Goal: Task Accomplishment & Management: Use online tool/utility

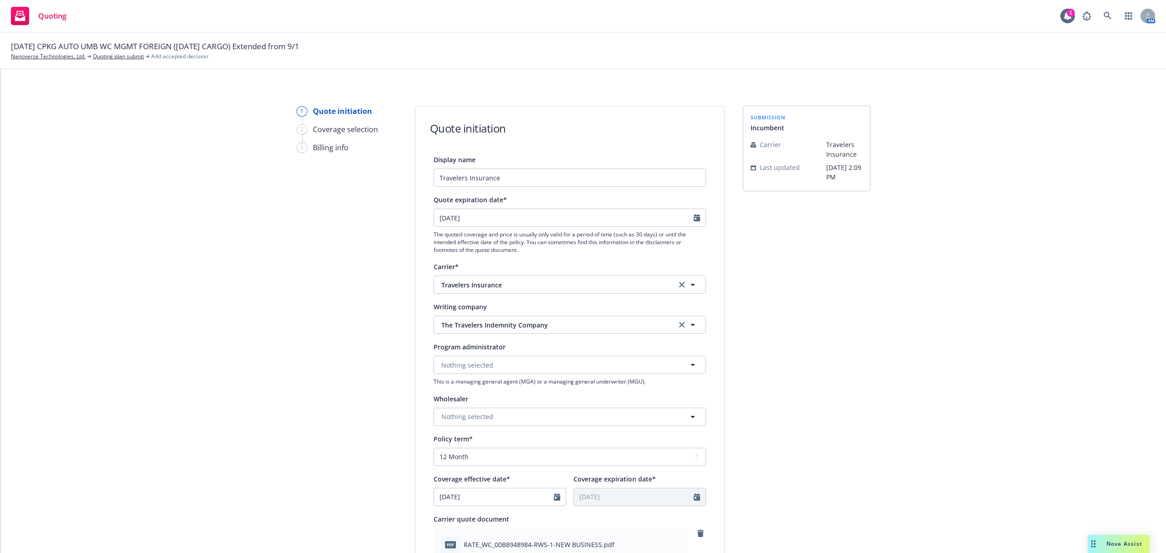
select select "12"
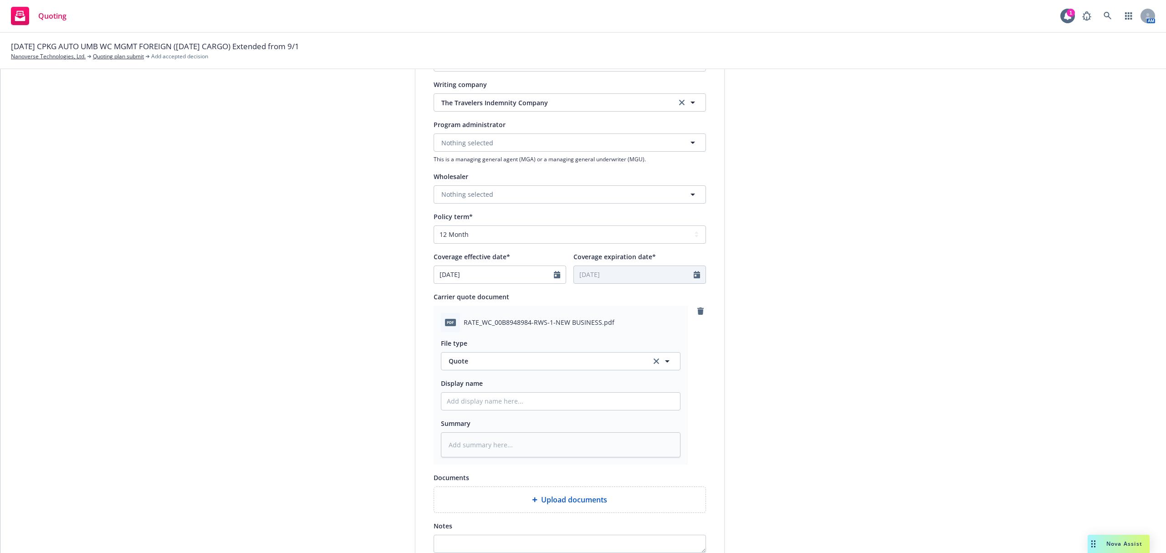
click at [343, 287] on div "1 Quote initiation 2 Coverage selection 3 Billing info" at bounding box center [347, 254] width 100 height 743
click at [572, 401] on input "Display name" at bounding box center [560, 401] width 239 height 17
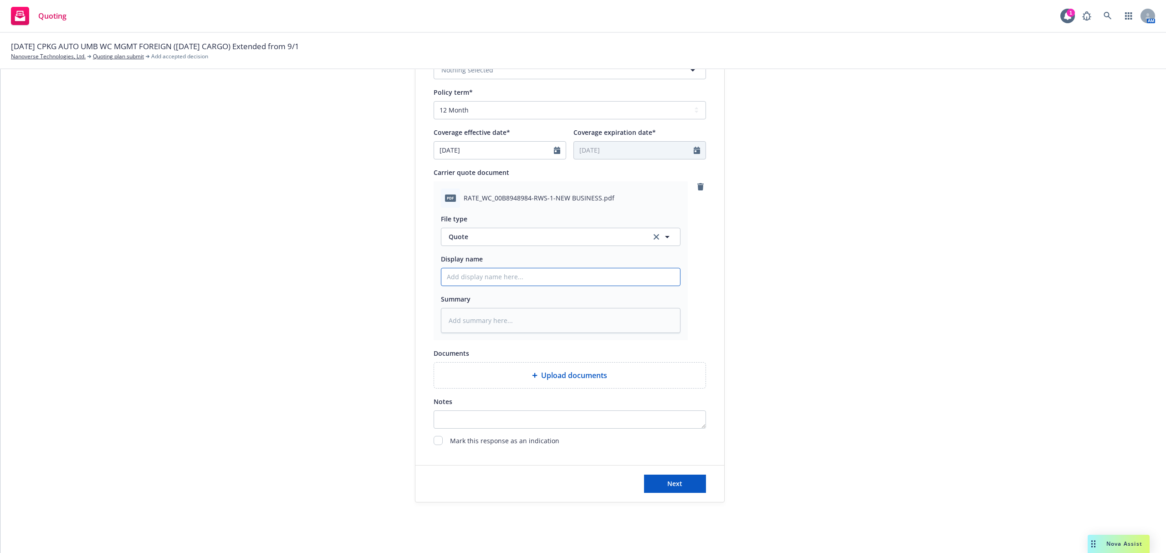
scroll to position [354, 0]
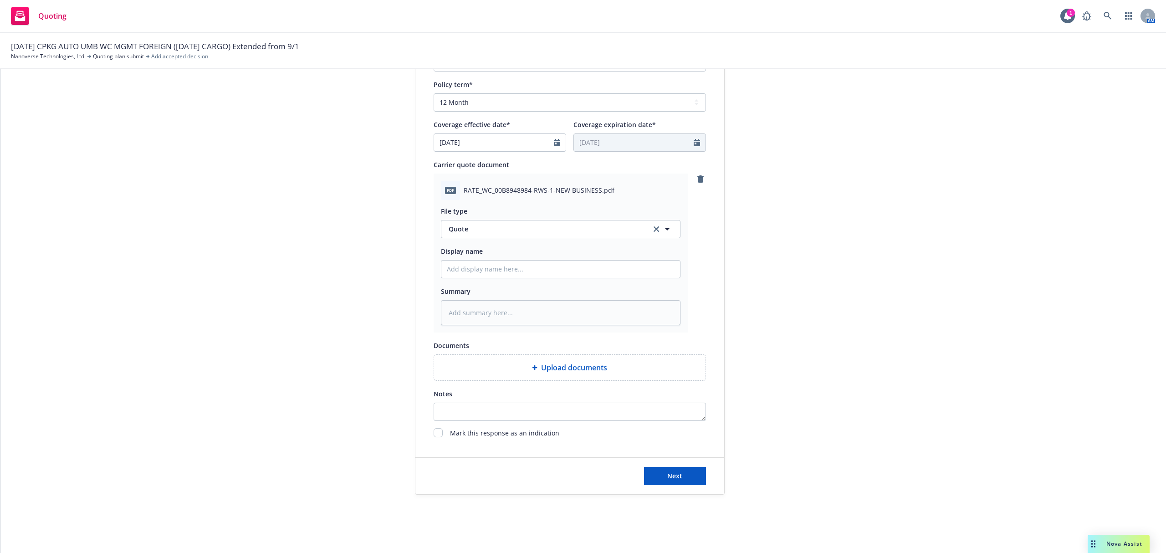
type textarea "x"
click at [554, 271] on input "Display name" at bounding box center [560, 269] width 239 height 17
type input "2"
type textarea "x"
type input "25"
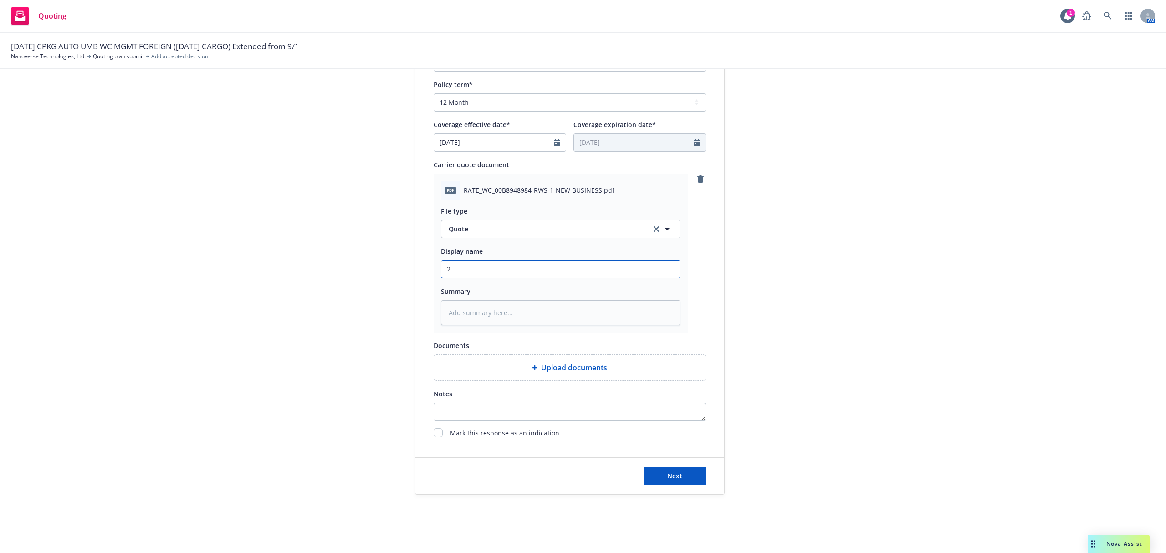
type textarea "x"
type input "25-"
type textarea "x"
type input "25-2"
type textarea "x"
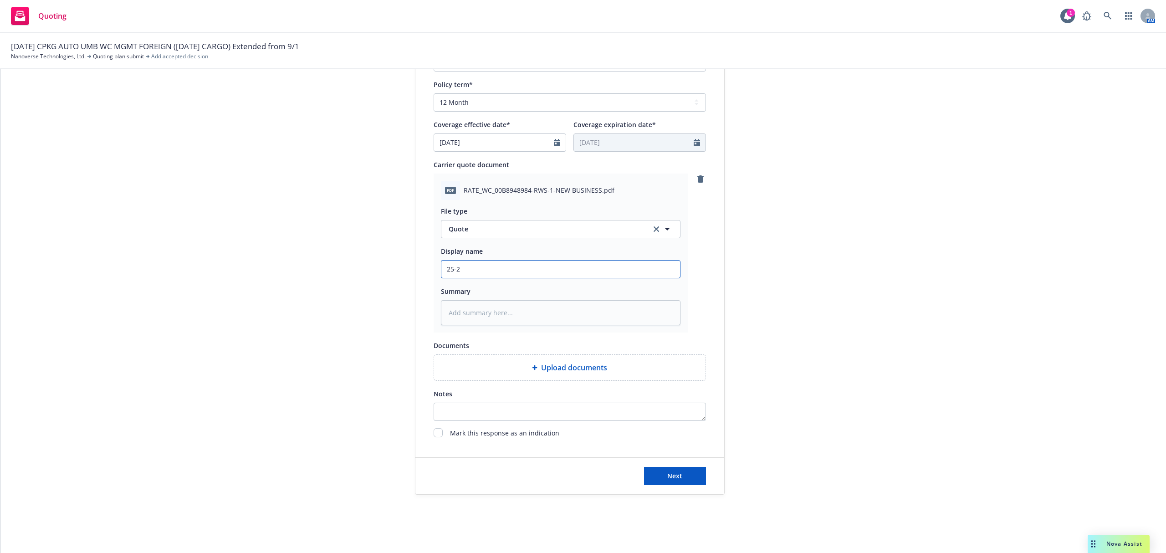
type input "25-26"
type textarea "x"
type input "25-26"
type textarea "x"
type input "25-26 W"
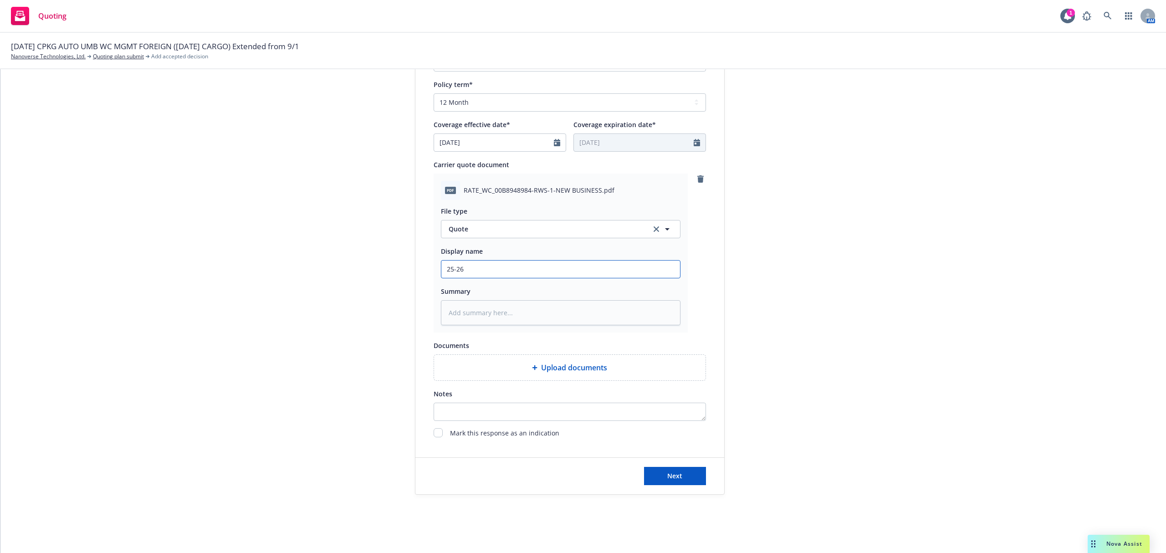
type textarea "x"
type input "25-26 WC"
type textarea "x"
type input "25-26 WC"
type textarea "x"
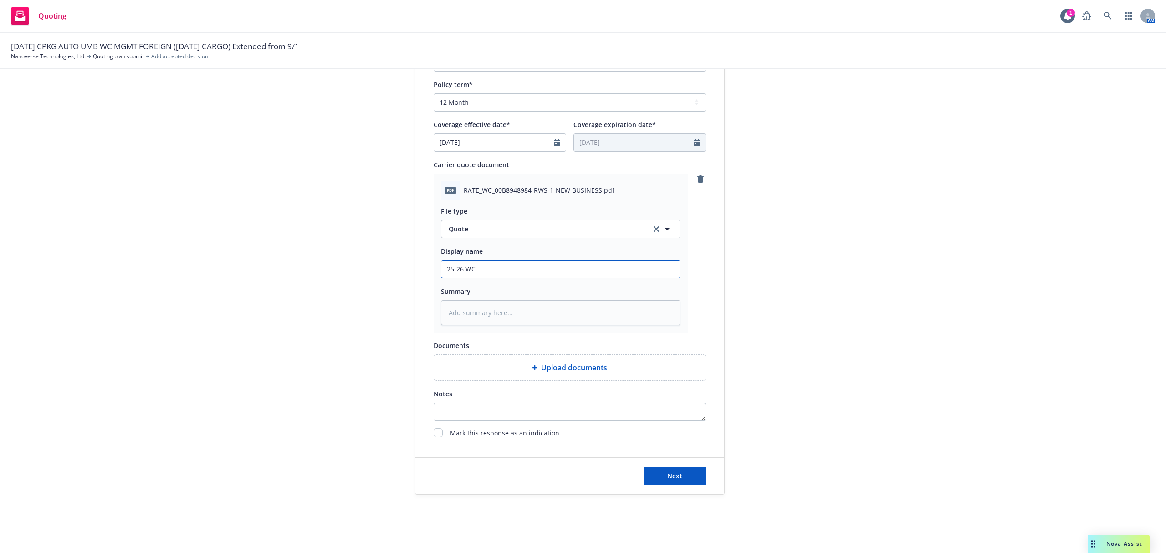
type input "25-26 WC R"
type textarea "x"
type input "25-26 WC Re"
type textarea "x"
type input "25-26 [PERSON_NAME]"
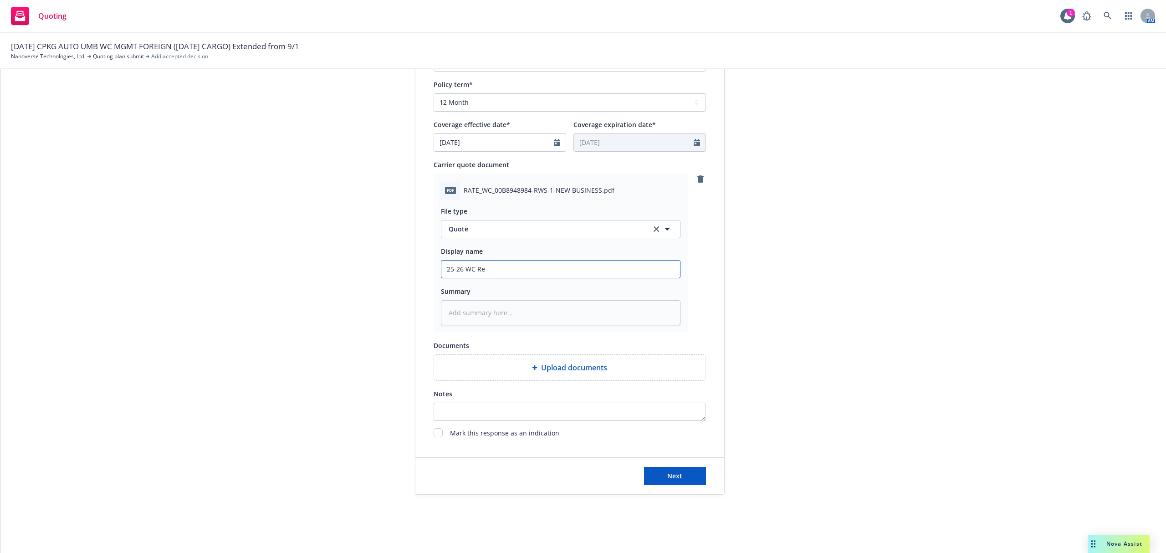
type textarea "x"
type input "25-26 [PERSON_NAME]"
type textarea "x"
type input "25-26 WC Renew"
type textarea "x"
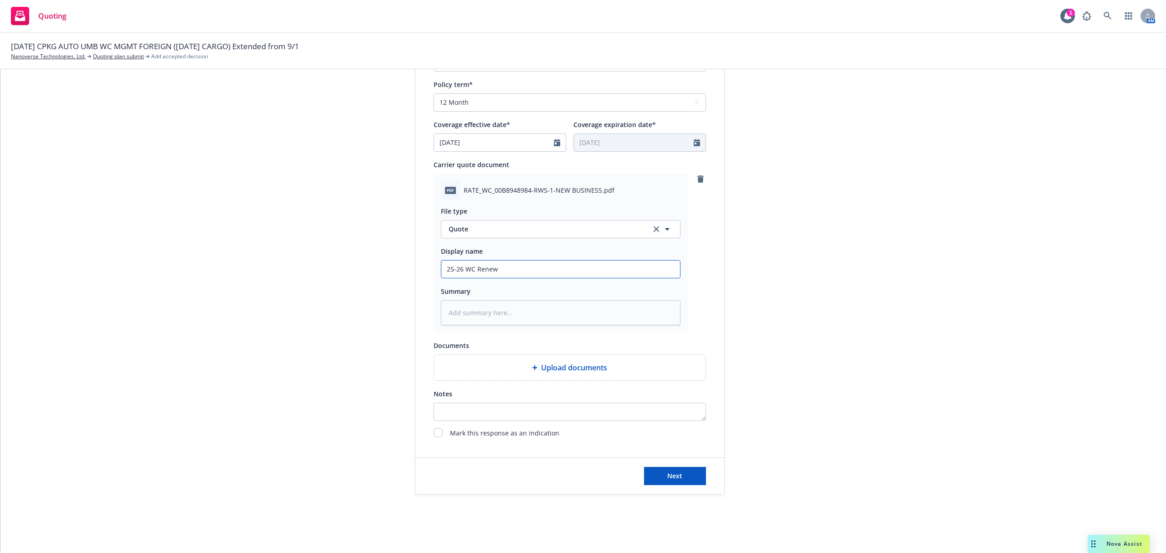
type input "25-26 WC Renewa"
type textarea "x"
type input "25-26 WC Renewal"
type textarea "x"
type input "25-26 WC Renewal"
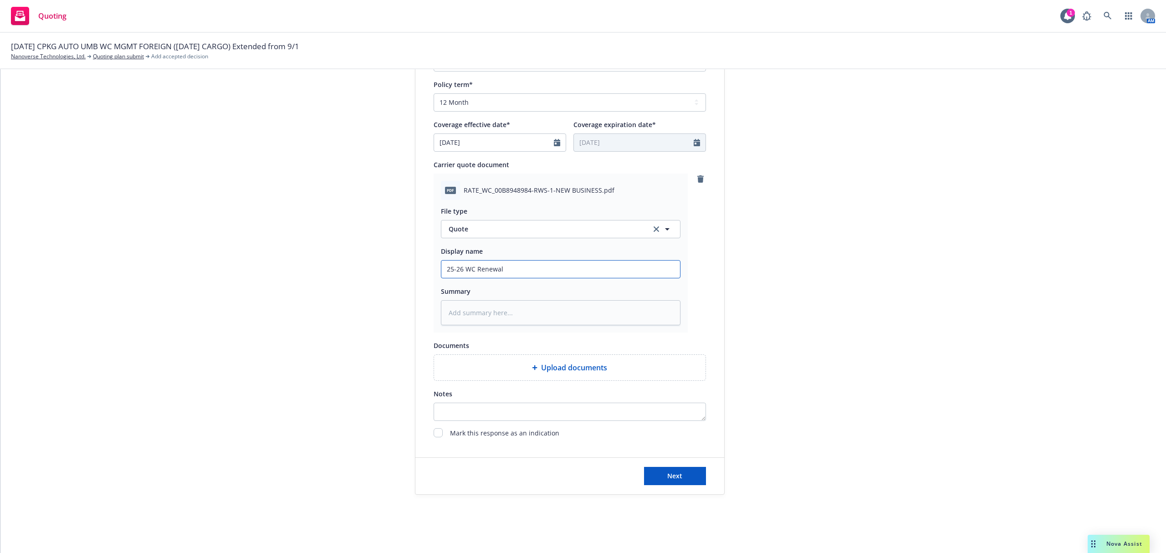
type textarea "x"
type input "25-26 WC Renewal Q"
type textarea "x"
type input "25-26 WC Renewal Qu"
type textarea "x"
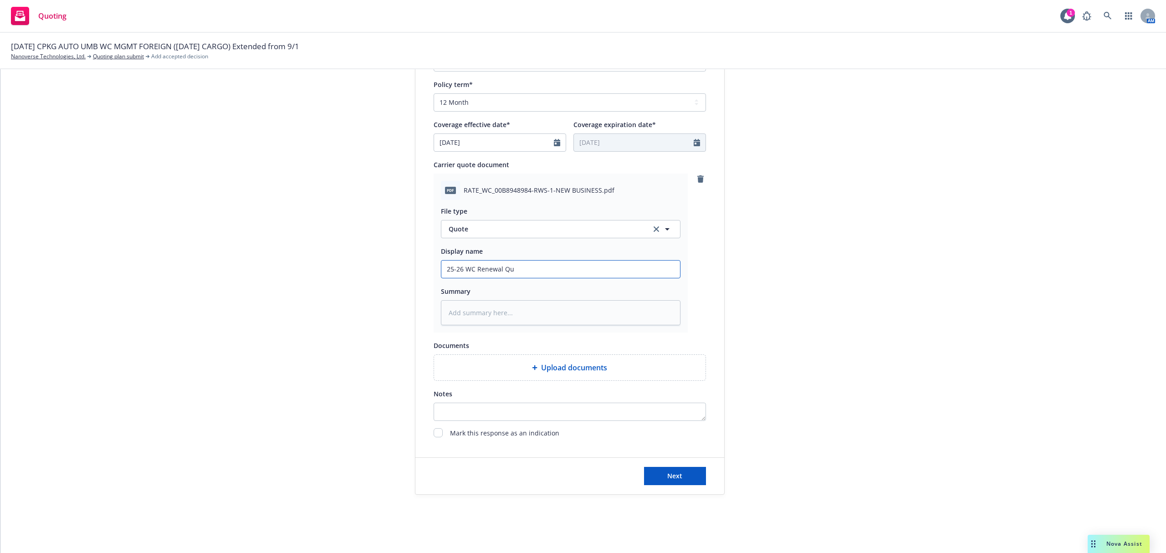
type input "25-26 WC Renewal Quo"
type textarea "x"
type input "25-26 WC Renewal Quot"
type textarea "x"
type input "25-26 WC Renewal Quote"
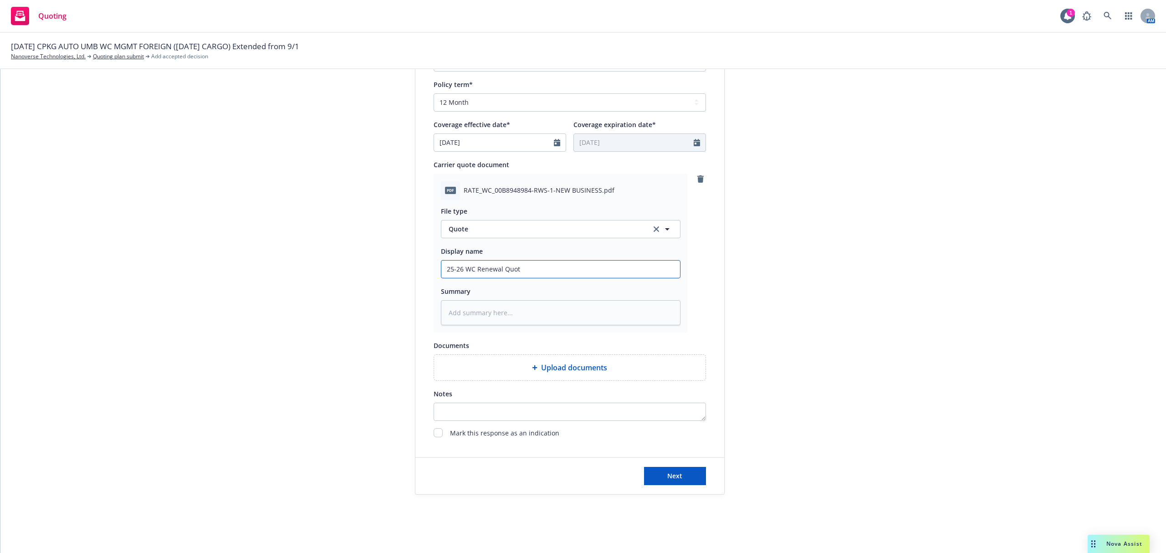
type textarea "x"
type input "25-26 WC Renewal Quote"
type textarea "x"
type input "25-26 WC Renewal Quote f"
type textarea "x"
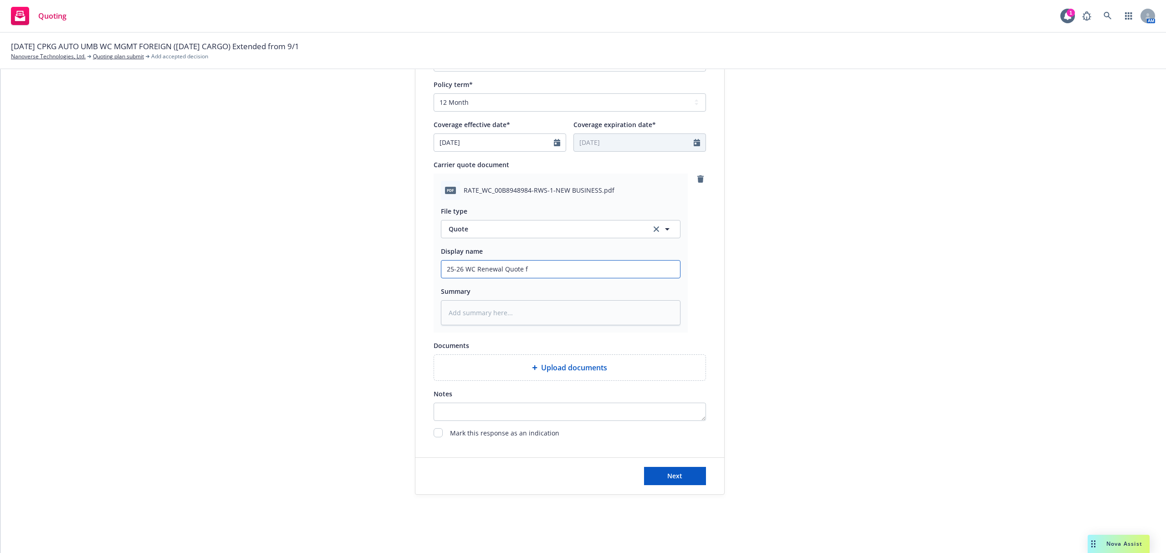
type input "25-26 WC Renewal Quote fr"
type textarea "x"
type input "25-26 WC Renewal Quote fro"
type textarea "x"
type input "25-26 WC Renewal Quote from"
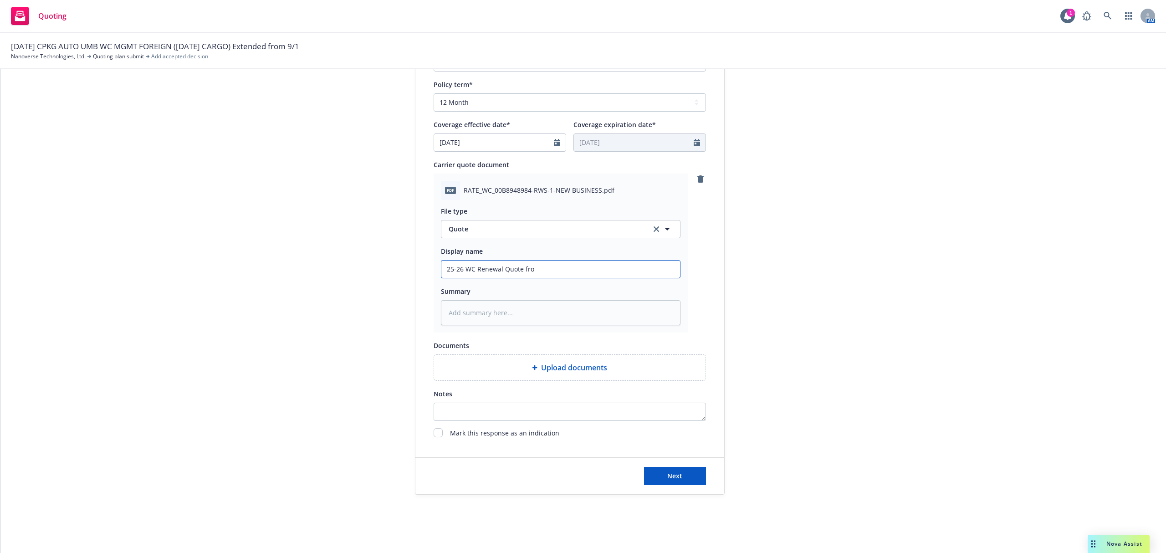
type textarea "x"
type input "25-26 WC Renewal Quote from"
type textarea "x"
type input "25-26 WC Renewal Quote from T"
type textarea "x"
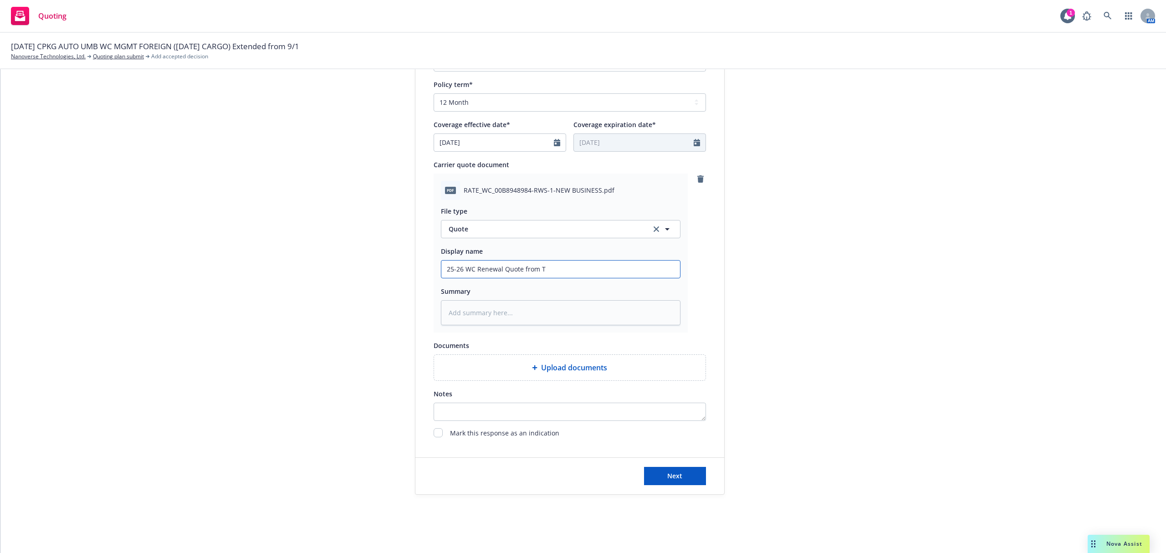
type input "25-26 WC Renewal Quote from Tr"
type textarea "x"
type input "25-26 WC Renewal Quote from Tra"
type textarea "x"
type input "25-26 WC Renewal Quote from Trav"
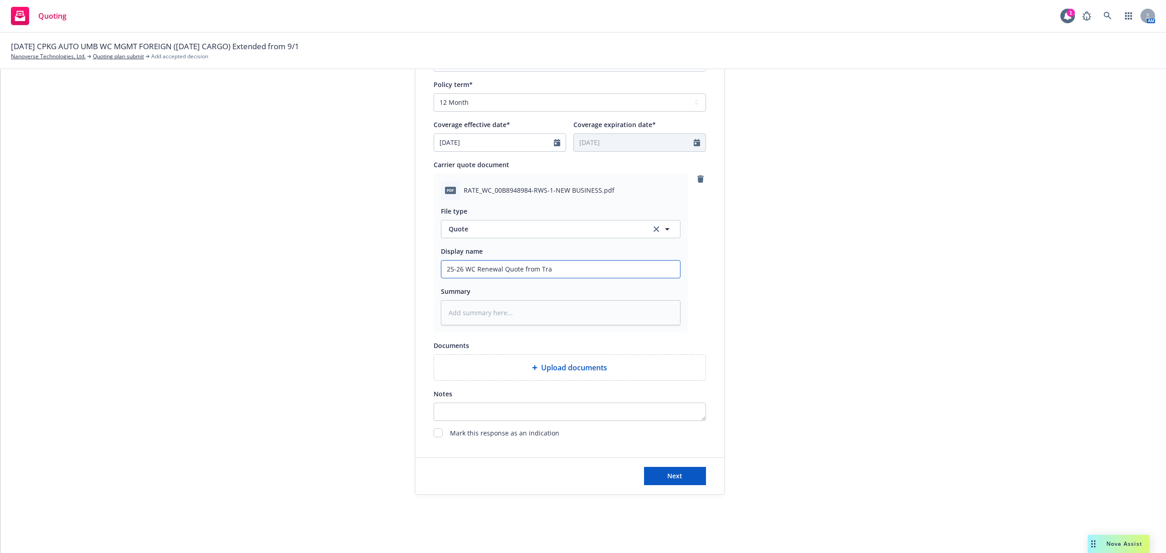
type textarea "x"
type input "25-26 WC Renewal Quote from Trave"
type textarea "x"
type input "25-26 WC Renewal Quote from Travel"
type textarea "x"
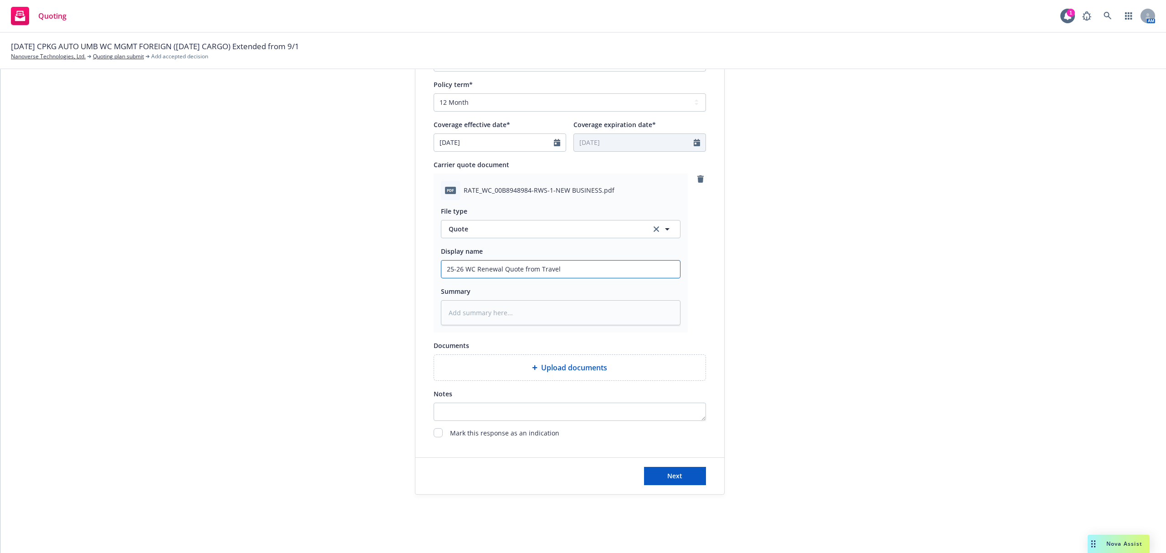
type input "25-26 WC Renewal Quote from Travele"
type textarea "x"
type input "25-26 WC Renewal Quote from Traveler"
type textarea "x"
type input "25-26 WC Renewal Quote from Travelers"
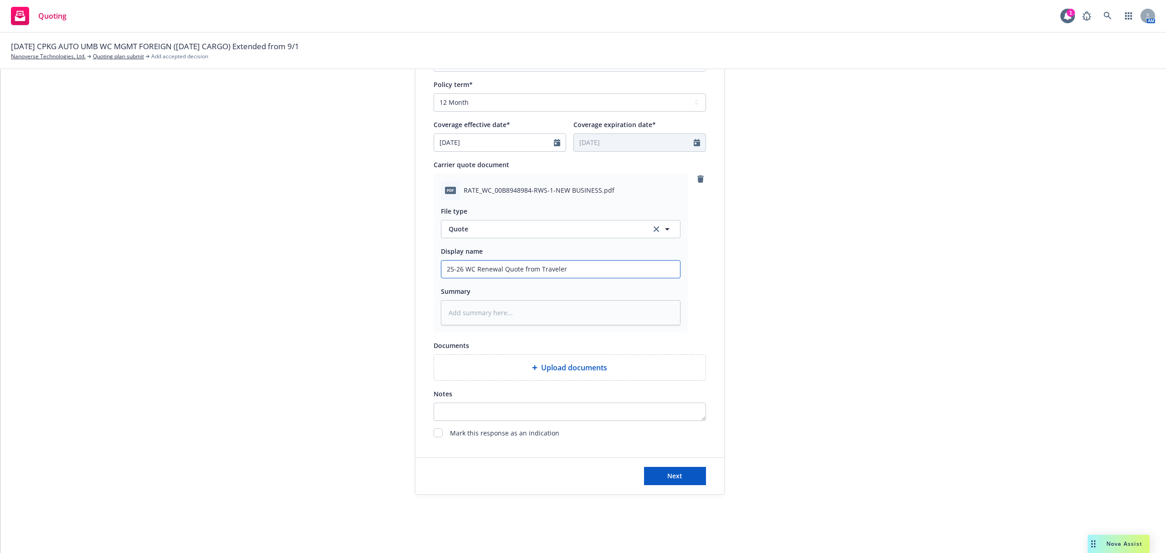
type textarea "x"
type input "25-26 WC Renewal Quote from Travelers"
type textarea "$"
type textarea "x"
type textarea "$2"
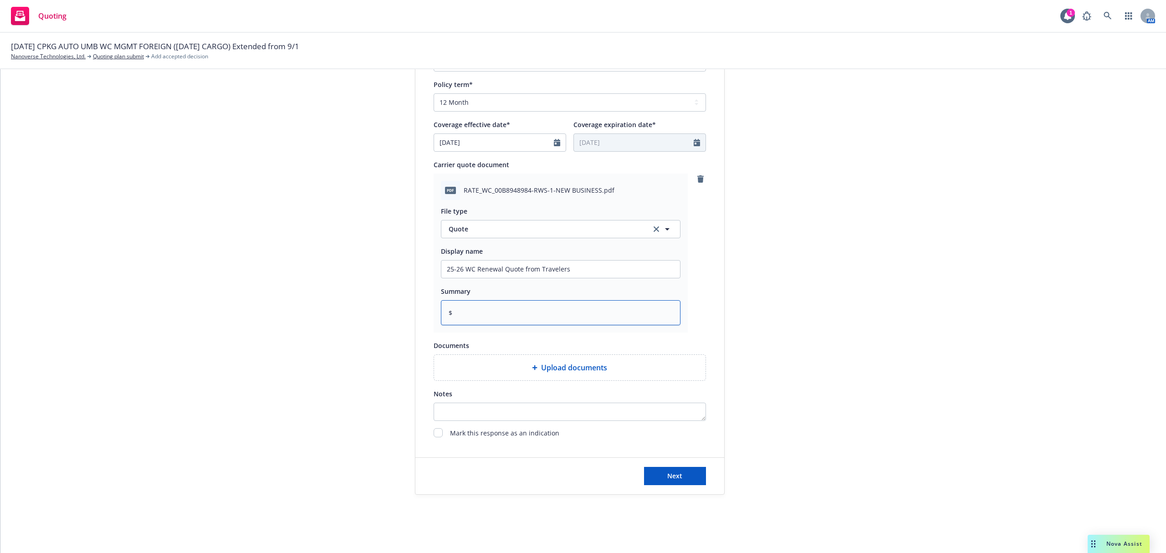
type textarea "x"
type textarea "$26"
type textarea "x"
type textarea "$26,"
type textarea "x"
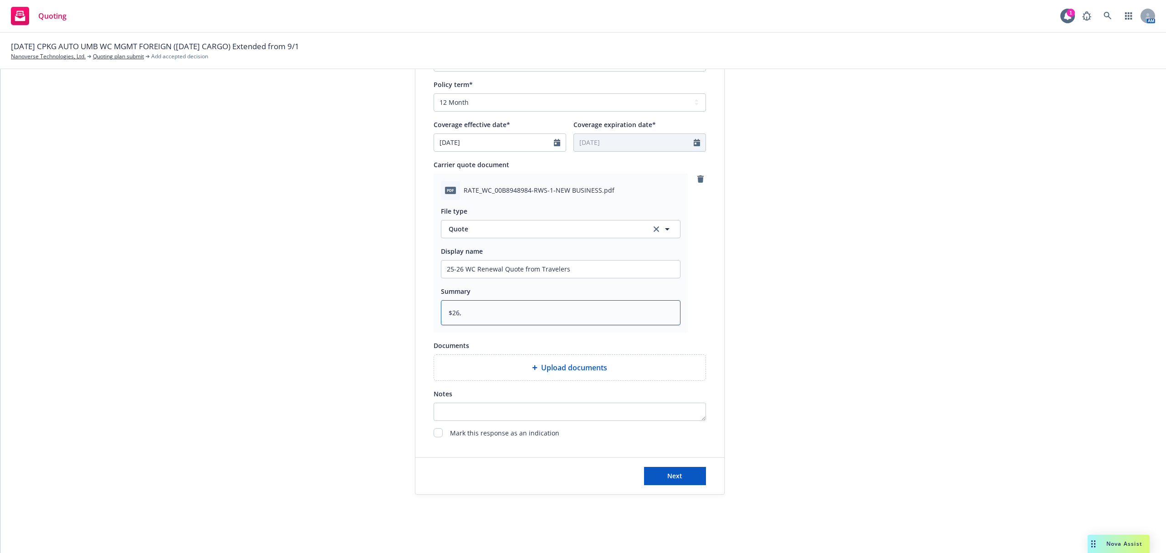
type textarea "$26,8"
type textarea "x"
type textarea "$26,85"
type textarea "x"
type textarea "$26,852"
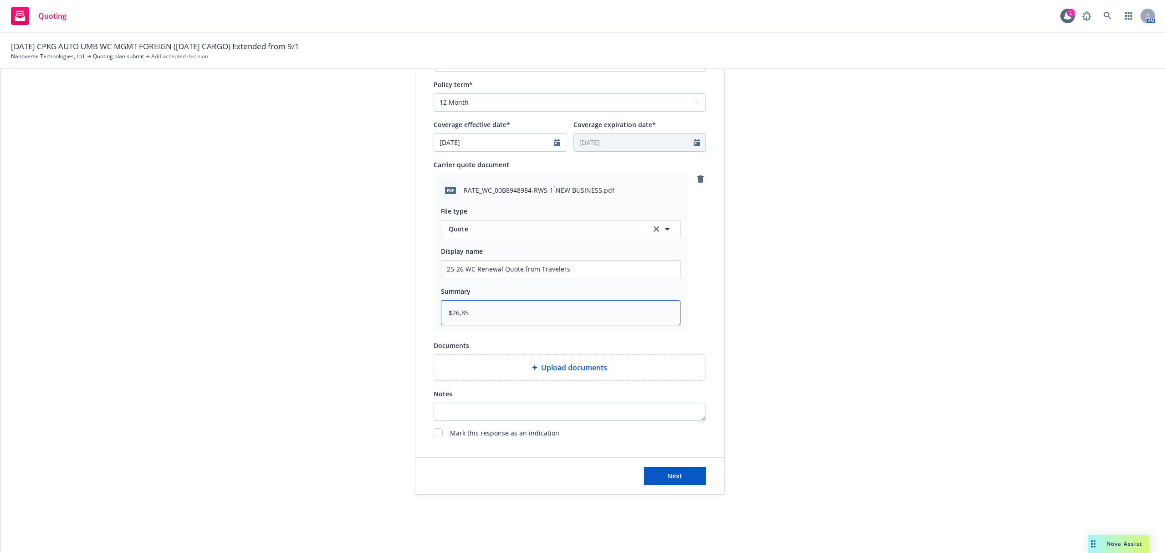
type textarea "x"
type textarea "$26,852"
type textarea "x"
type textarea "$26,852 @"
type textarea "x"
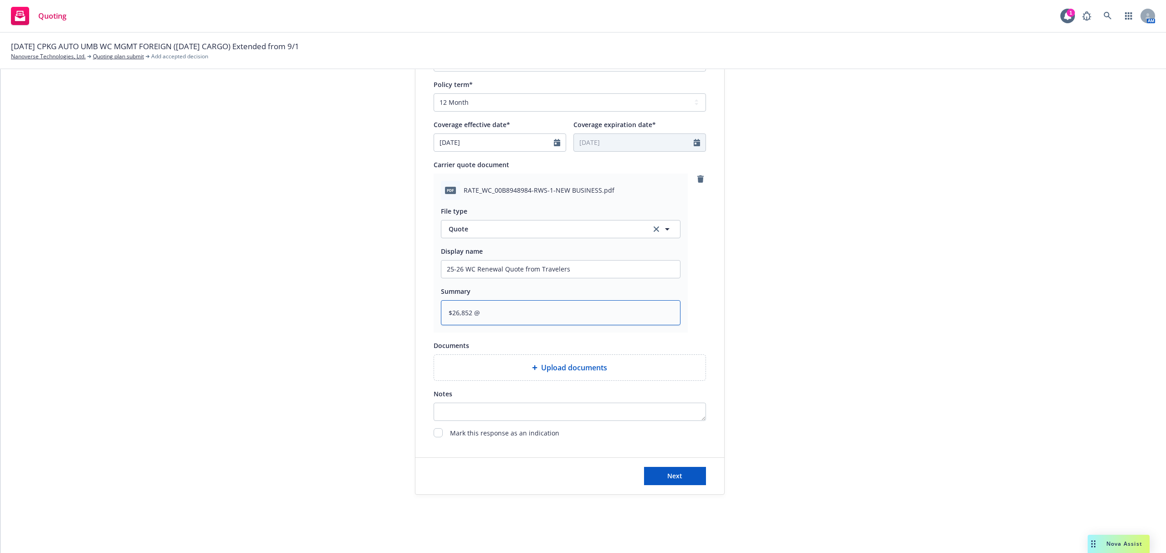
type textarea "$26,852 @"
type textarea "x"
type textarea "$26,852 @ 8"
type textarea "x"
type textarea "$26,852 @ 8%"
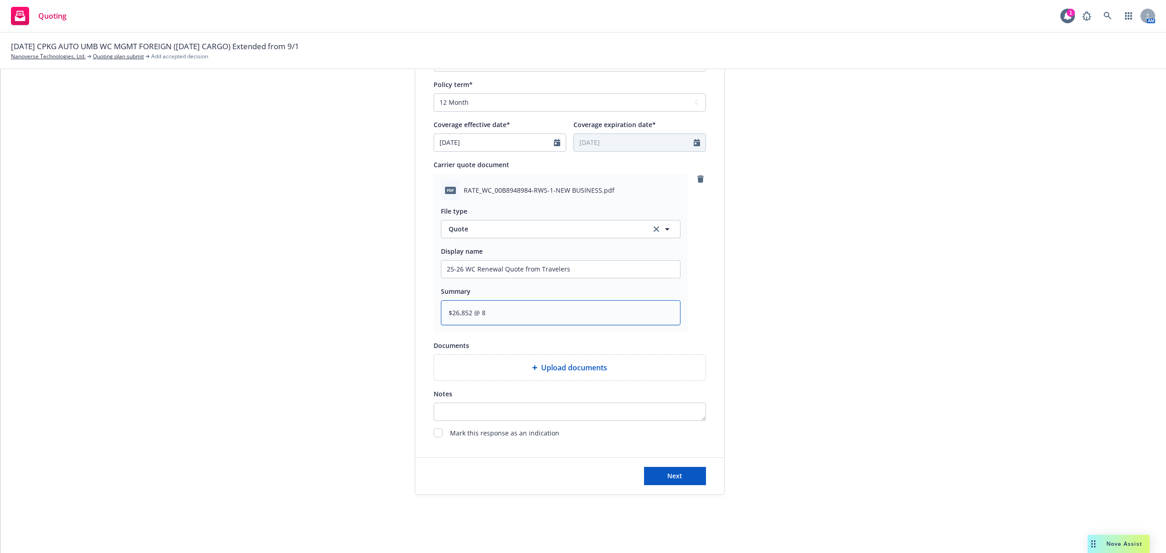
type textarea "x"
type textarea "$26,852 @ 8%"
click at [670, 476] on span "Next" at bounding box center [674, 475] width 15 height 9
type textarea "x"
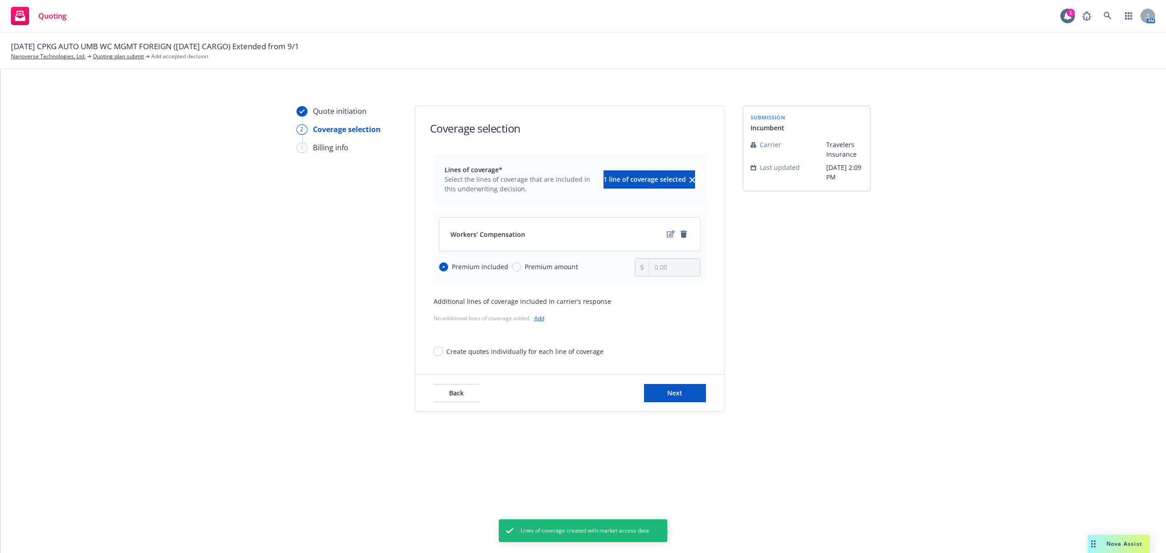
click at [668, 234] on icon "edit" at bounding box center [671, 233] width 8 height 7
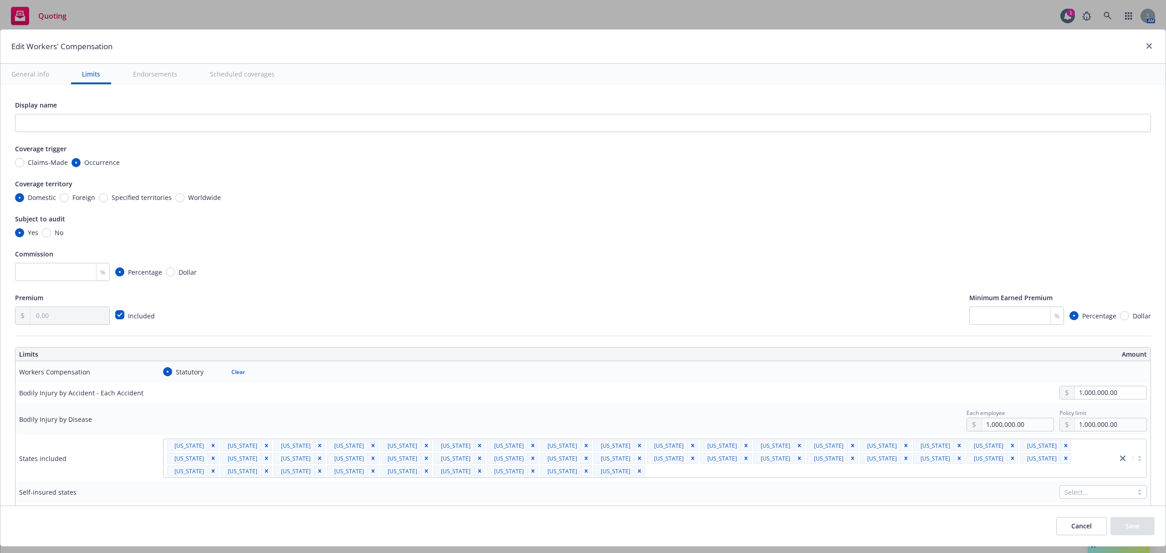
click at [210, 446] on icon "Remove [object Object]" at bounding box center [213, 445] width 6 height 6
click at [212, 446] on icon "Remove [object Object]" at bounding box center [213, 445] width 3 height 3
click at [208, 446] on div "Remove [object Object]" at bounding box center [213, 445] width 11 height 11
click at [210, 446] on icon "Remove [object Object]" at bounding box center [213, 445] width 6 height 6
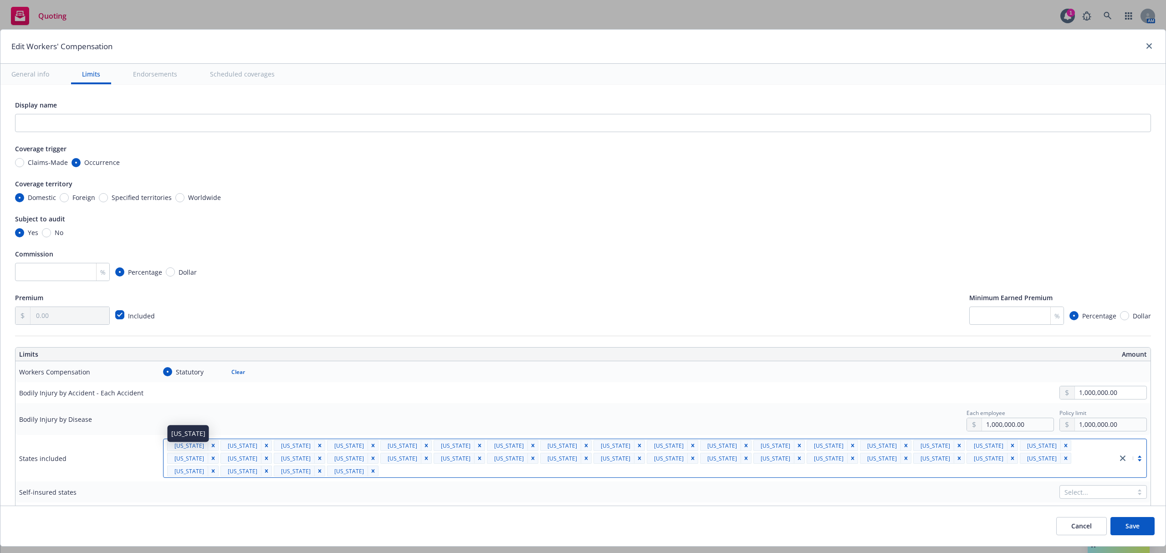
click at [204, 446] on span "[US_STATE]" at bounding box center [189, 446] width 30 height 10
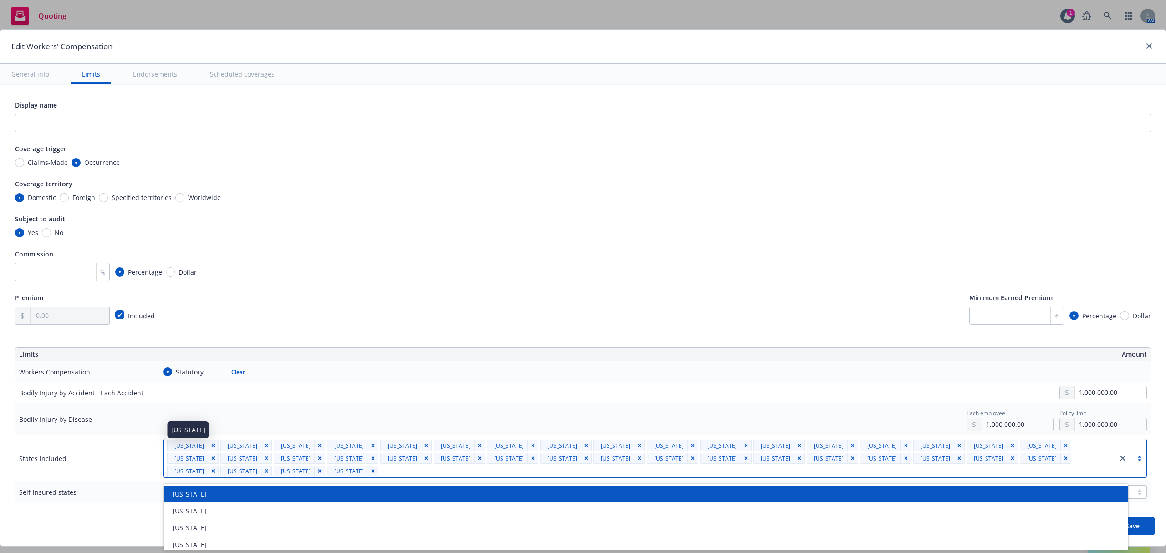
click at [204, 446] on span "[US_STATE]" at bounding box center [189, 446] width 30 height 10
click at [210, 446] on div "Remove [object Object]" at bounding box center [213, 445] width 11 height 11
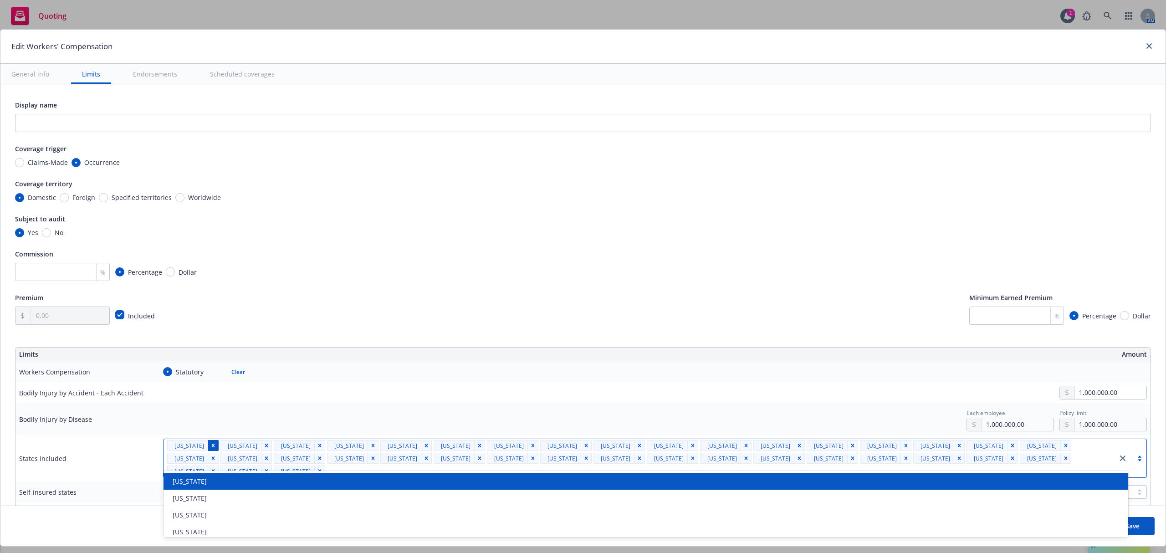
click at [216, 445] on icon "Remove [object Object]" at bounding box center [213, 445] width 6 height 6
click at [235, 445] on span "[US_STATE]" at bounding box center [243, 446] width 30 height 10
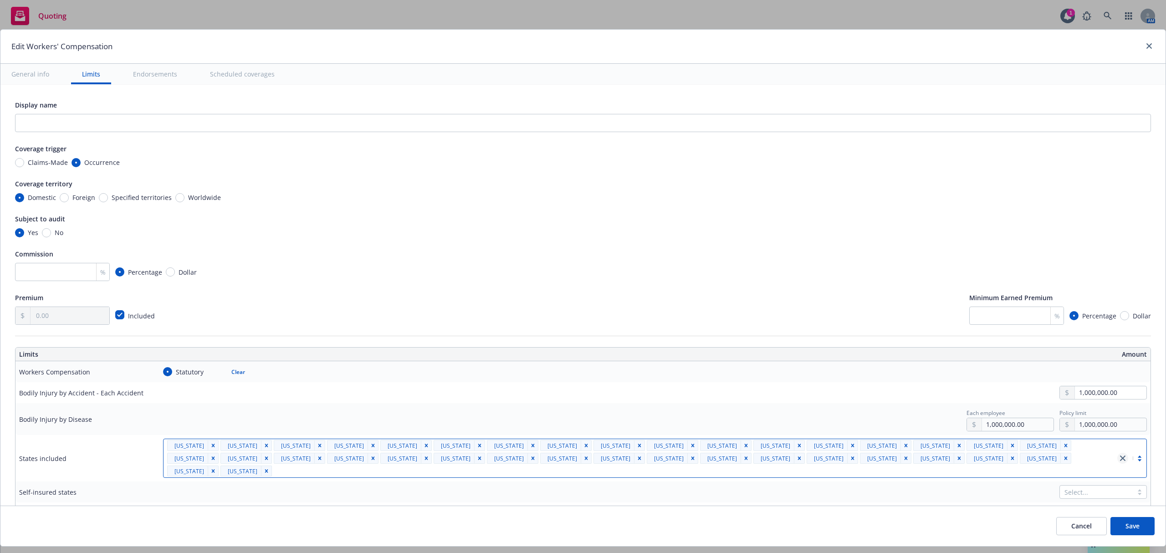
click at [1120, 456] on icon "close" at bounding box center [1122, 458] width 5 height 5
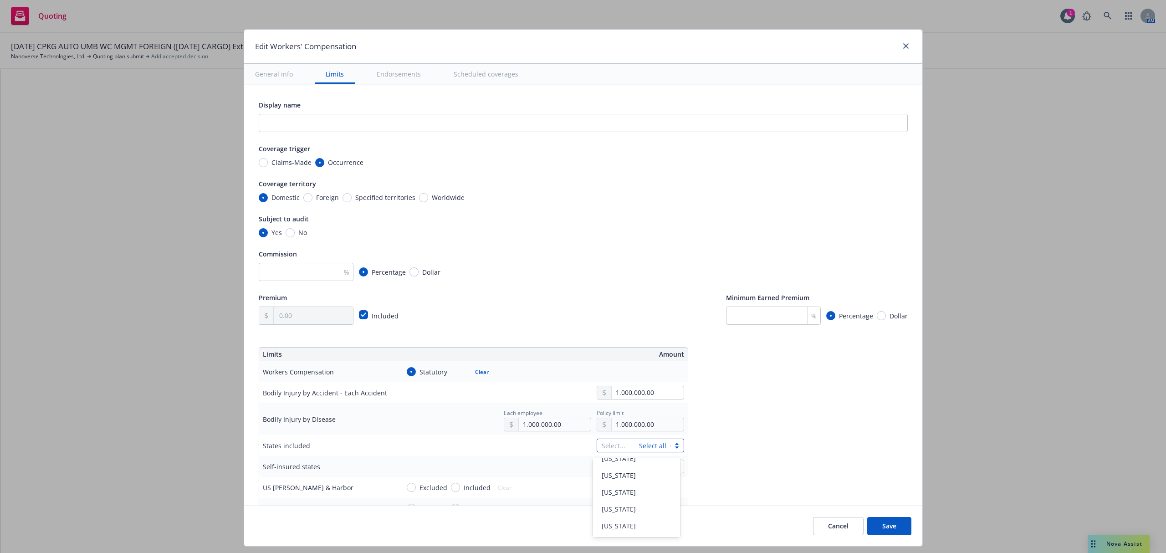
scroll to position [121, 0]
